Goal: Entertainment & Leisure: Consume media (video, audio)

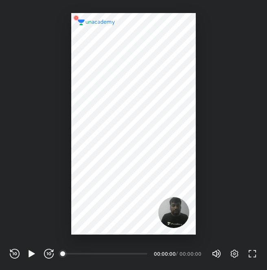
scroll to position [270, 267]
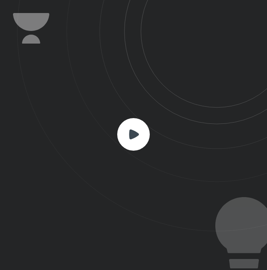
click at [132, 134] on icon at bounding box center [134, 134] width 10 height 10
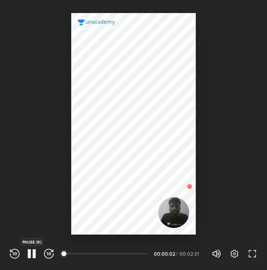
click at [30, 254] on icon "button" at bounding box center [29, 253] width 3 height 9
click at [35, 255] on icon "button" at bounding box center [32, 254] width 10 height 10
click at [32, 260] on div "REWIND (J) PLAY (K) FORWARD (L) 00:38 00:00:02 / 00:02:31 Volume (M) 100% Setti…" at bounding box center [133, 252] width 267 height 35
click at [31, 257] on icon "button" at bounding box center [32, 254] width 10 height 10
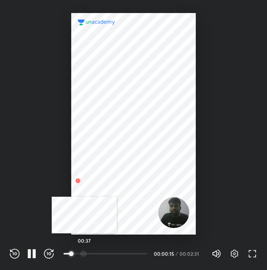
click at [84, 255] on div at bounding box center [83, 254] width 7 height 7
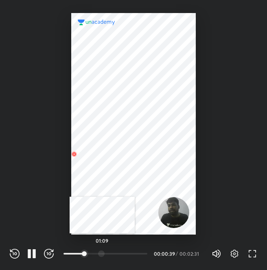
click at [102, 254] on div at bounding box center [101, 254] width 7 height 7
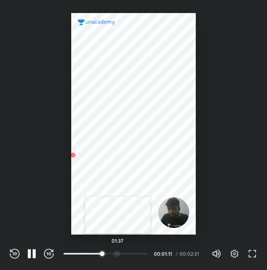
click at [118, 252] on div at bounding box center [117, 254] width 7 height 7
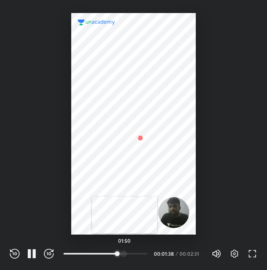
click at [125, 250] on div "01:50" at bounding box center [106, 254] width 84 height 8
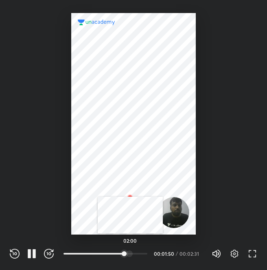
click at [130, 251] on div at bounding box center [129, 254] width 7 height 7
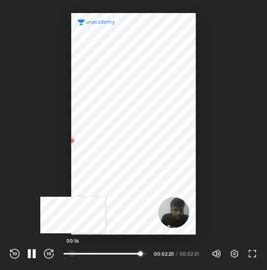
click at [73, 251] on div at bounding box center [72, 254] width 7 height 7
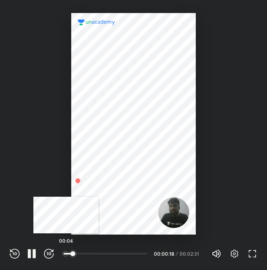
click at [66, 253] on div at bounding box center [65, 254] width 7 height 7
